Goal: Navigation & Orientation: Find specific page/section

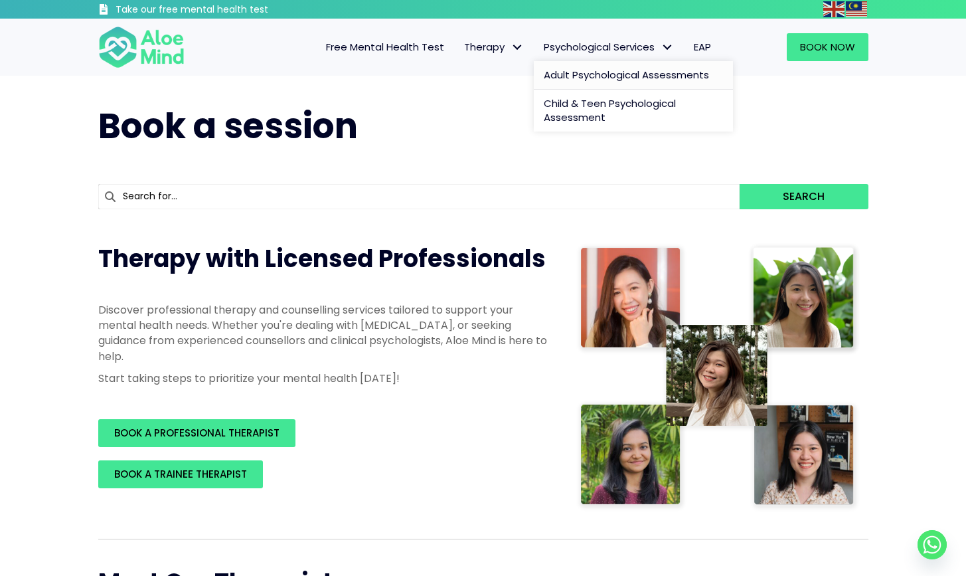
click at [665, 76] on span "Adult Psychological Assessments" at bounding box center [626, 75] width 165 height 14
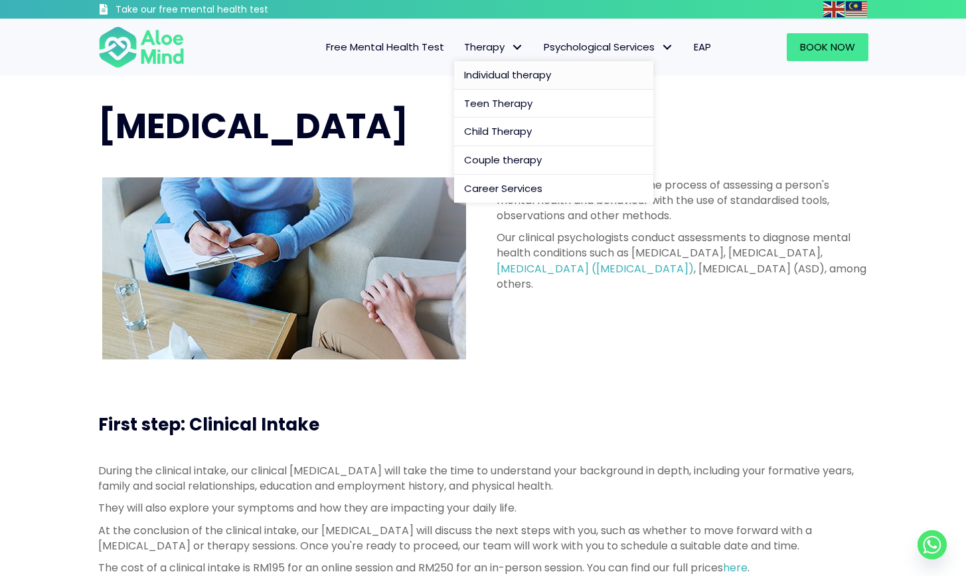
click at [512, 73] on span "Individual therapy" at bounding box center [507, 75] width 87 height 14
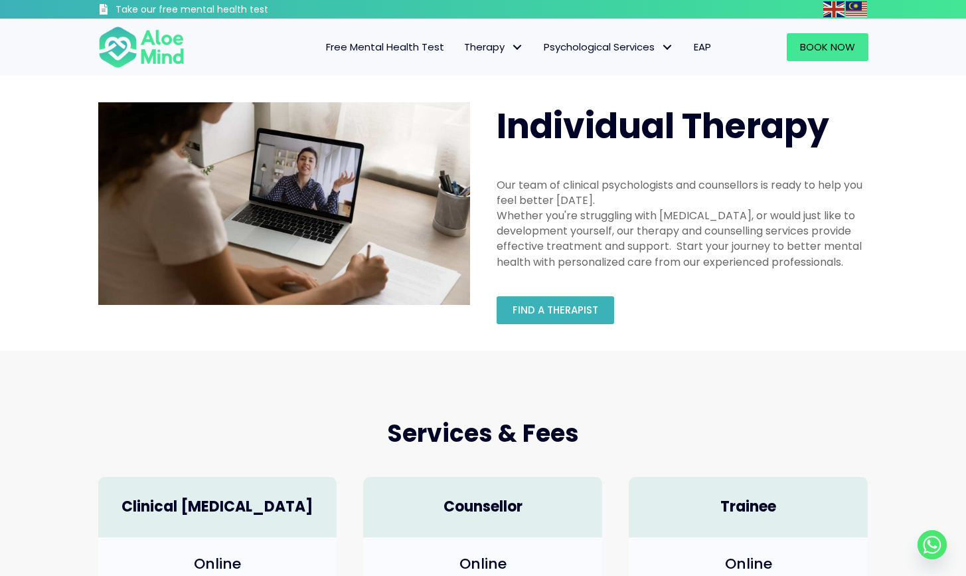
click at [584, 314] on span "Find a therapist" at bounding box center [556, 310] width 86 height 14
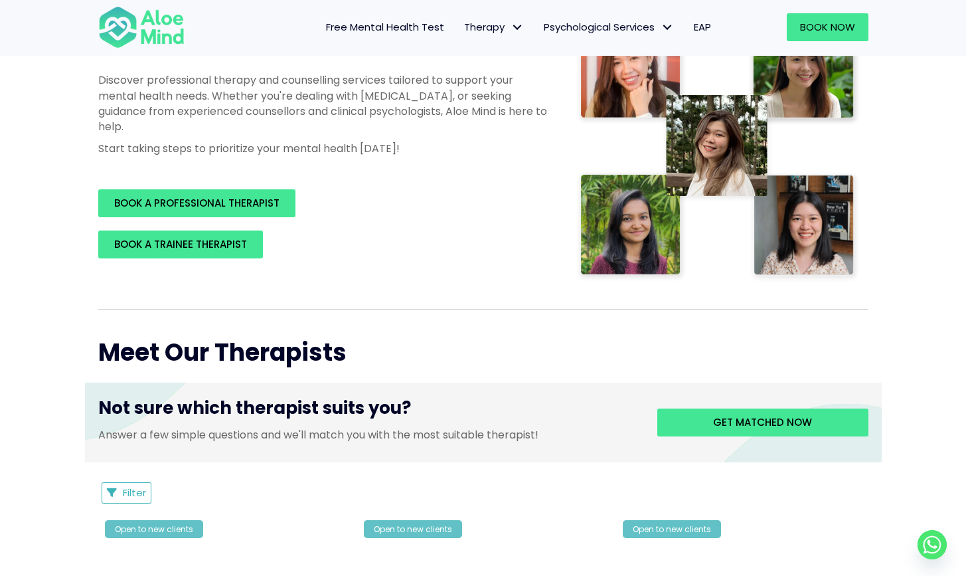
scroll to position [230, 0]
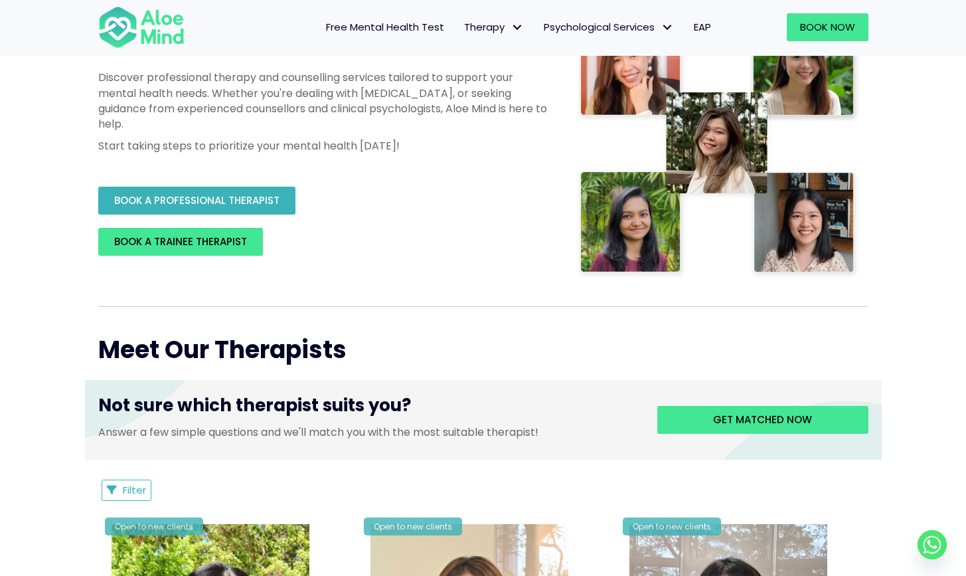
click at [270, 204] on span "BOOK A PROFESSIONAL THERAPIST" at bounding box center [196, 200] width 165 height 14
